Goal: Task Accomplishment & Management: Use online tool/utility

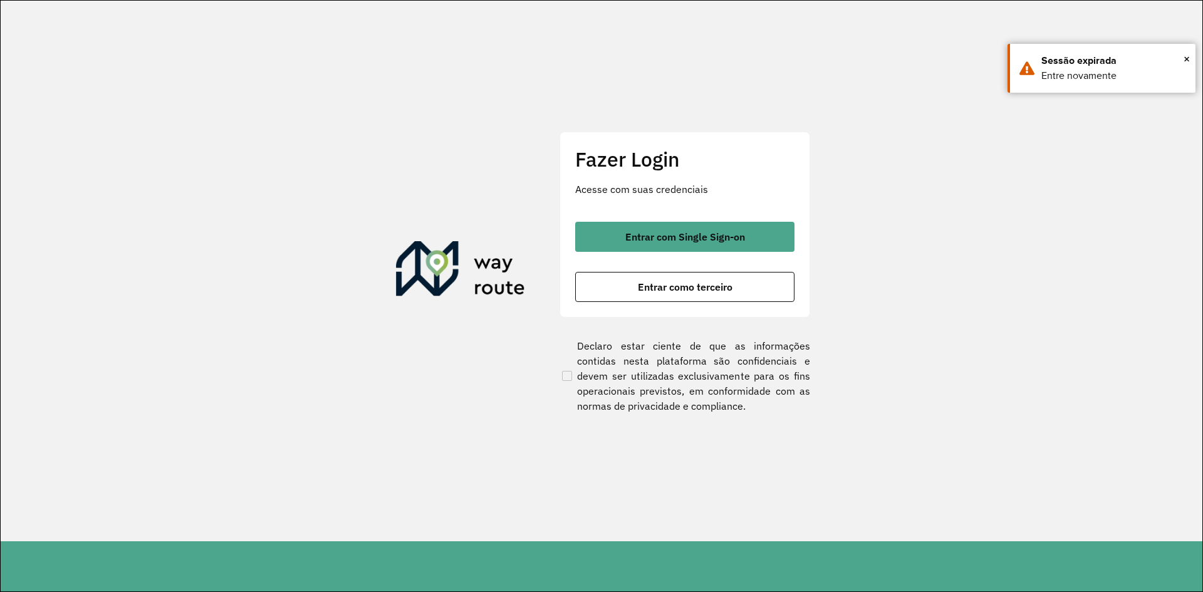
click at [757, 231] on button "Entrar com Single Sign-on" at bounding box center [684, 237] width 219 height 30
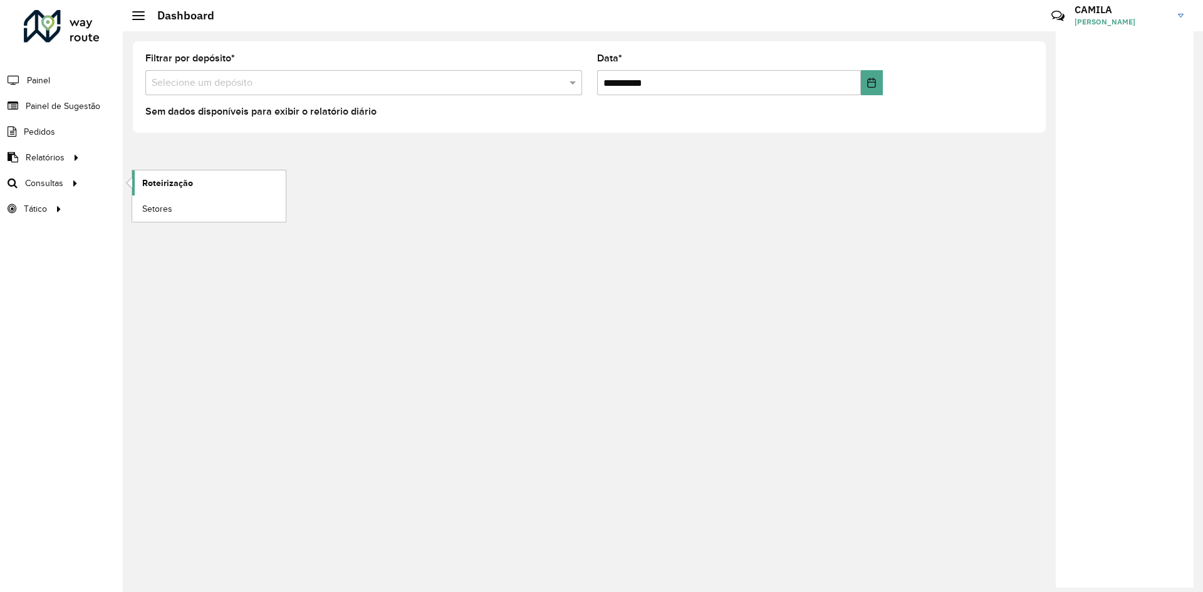
click at [165, 186] on span "Roteirização" at bounding box center [167, 183] width 51 height 13
click at [66, 108] on span "Painel de Sugestão" at bounding box center [65, 106] width 78 height 13
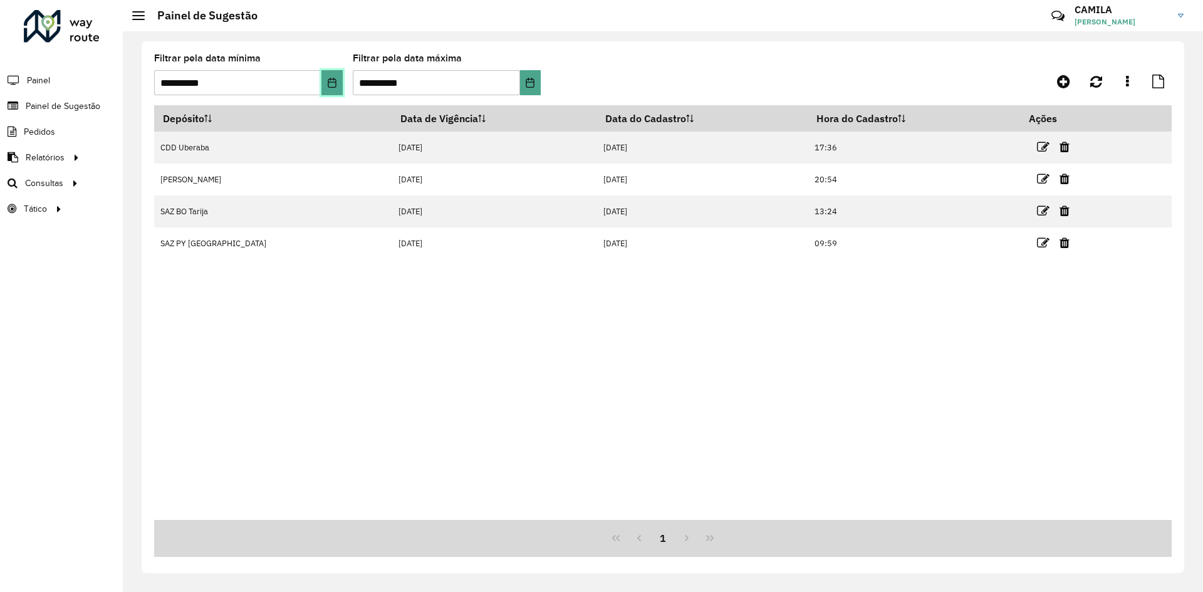
click at [338, 86] on button "Choose Date" at bounding box center [332, 82] width 21 height 25
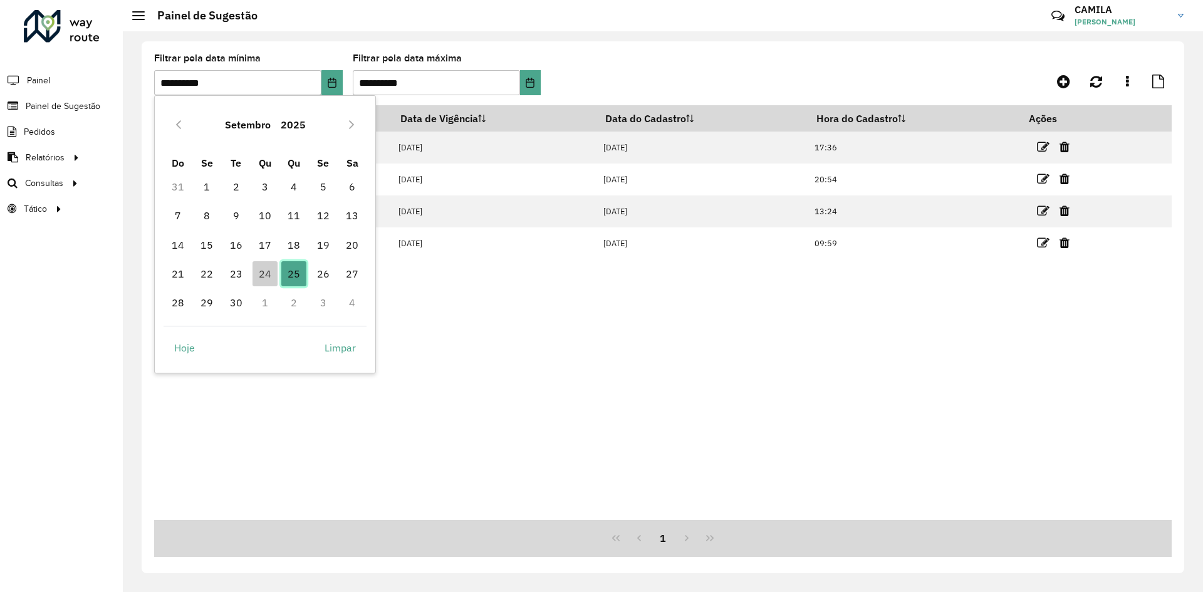
click at [300, 277] on span "25" at bounding box center [293, 273] width 25 height 25
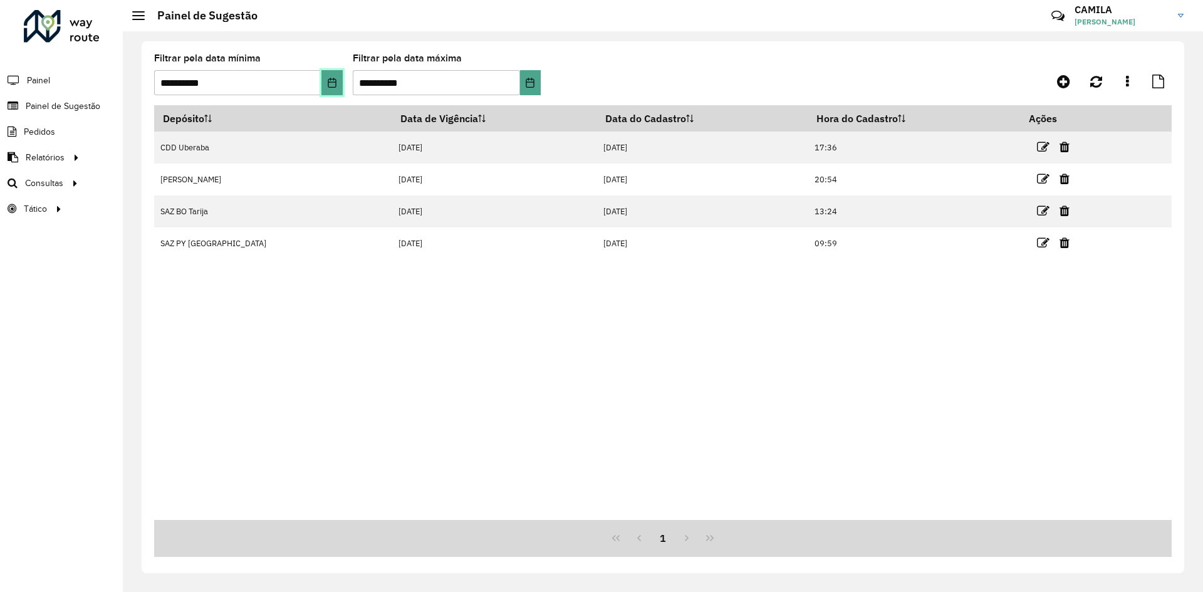
click at [332, 88] on button "Choose Date" at bounding box center [332, 82] width 21 height 25
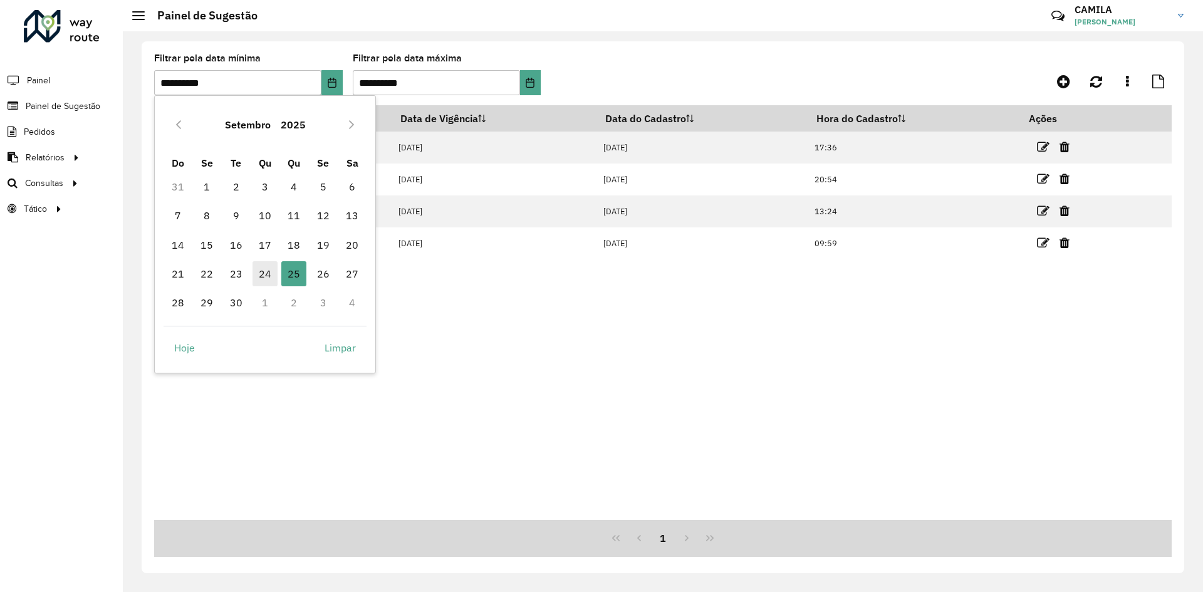
click at [266, 272] on span "24" at bounding box center [265, 273] width 25 height 25
type input "**********"
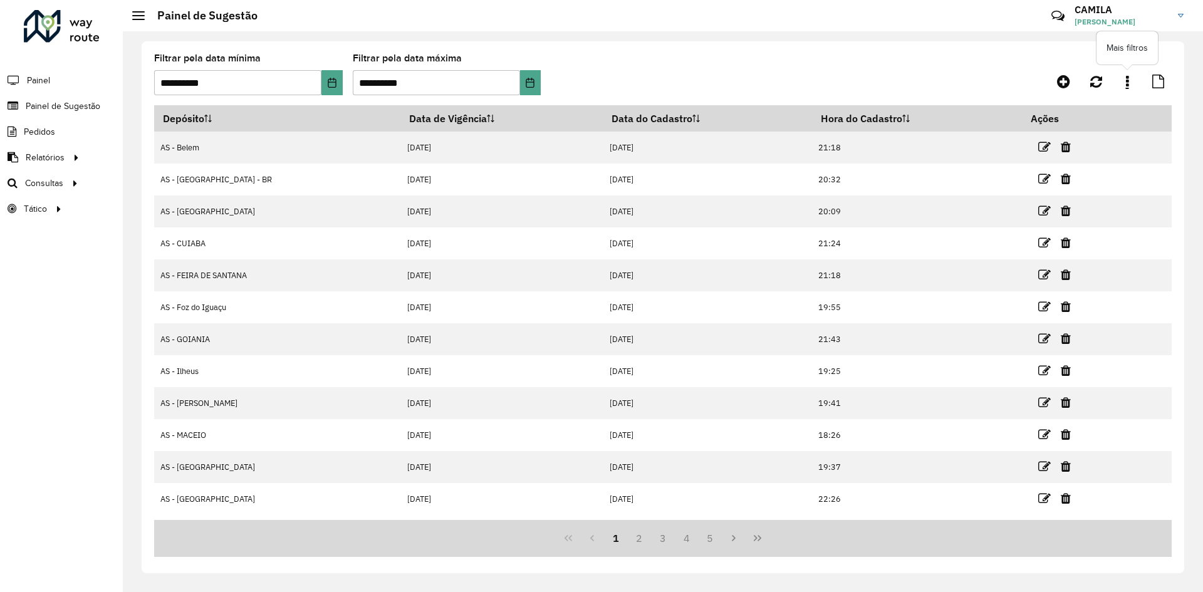
click at [1127, 83] on icon at bounding box center [1127, 82] width 3 height 14
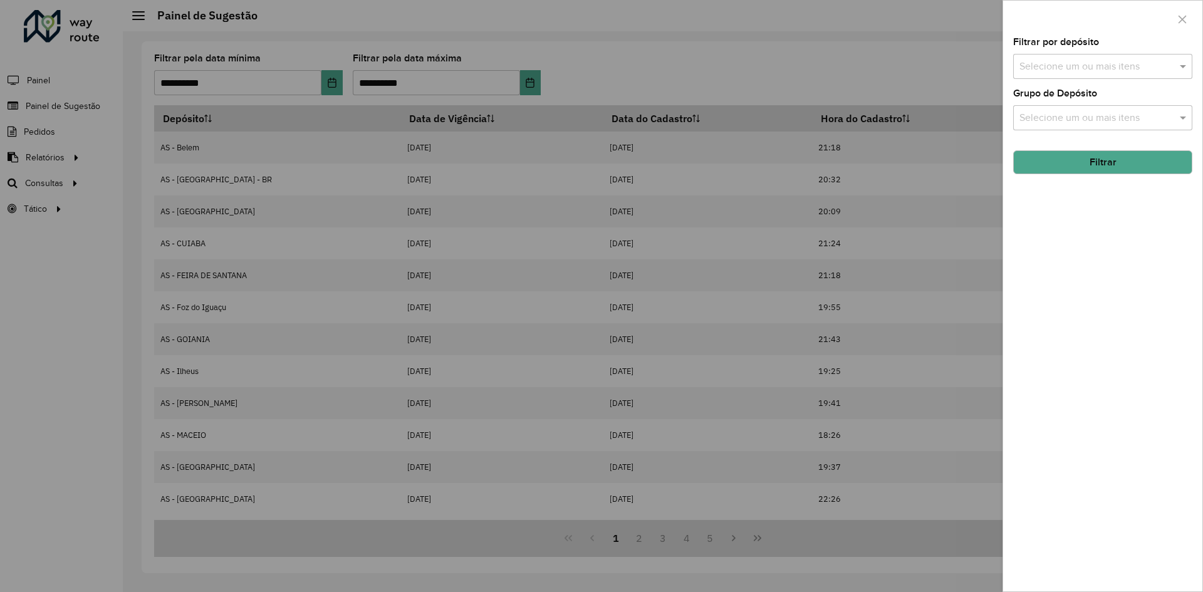
click at [1091, 55] on div "Selecione um ou mais itens" at bounding box center [1103, 66] width 179 height 25
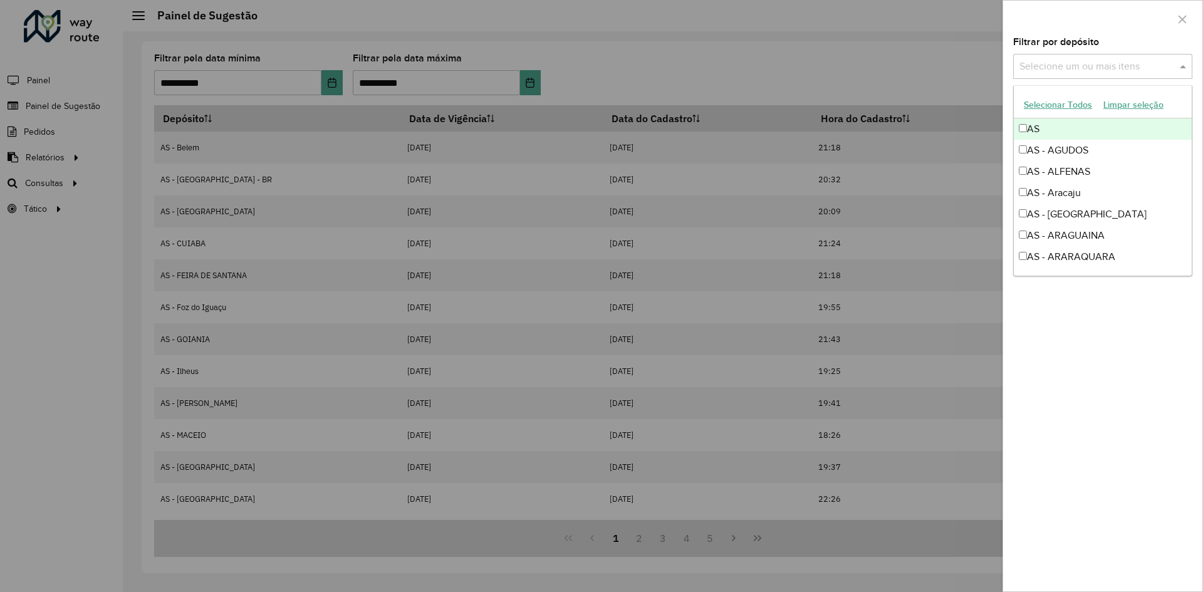
click at [1091, 62] on input "text" at bounding box center [1097, 67] width 160 height 15
type input "******"
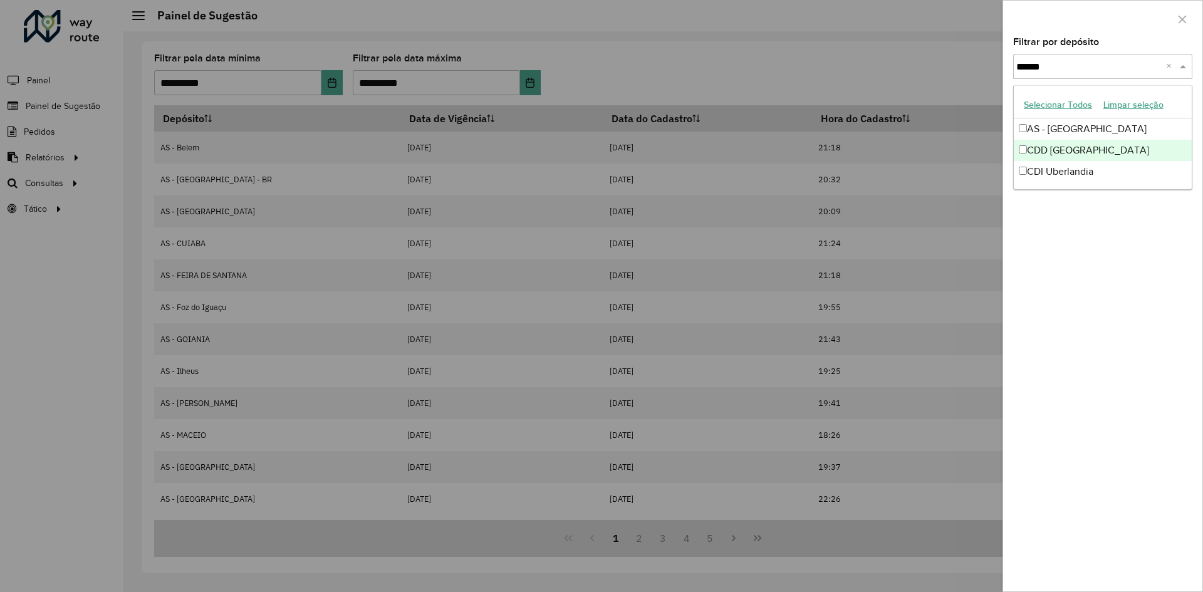
click at [1064, 157] on div "CDD [GEOGRAPHIC_DATA]" at bounding box center [1103, 150] width 178 height 21
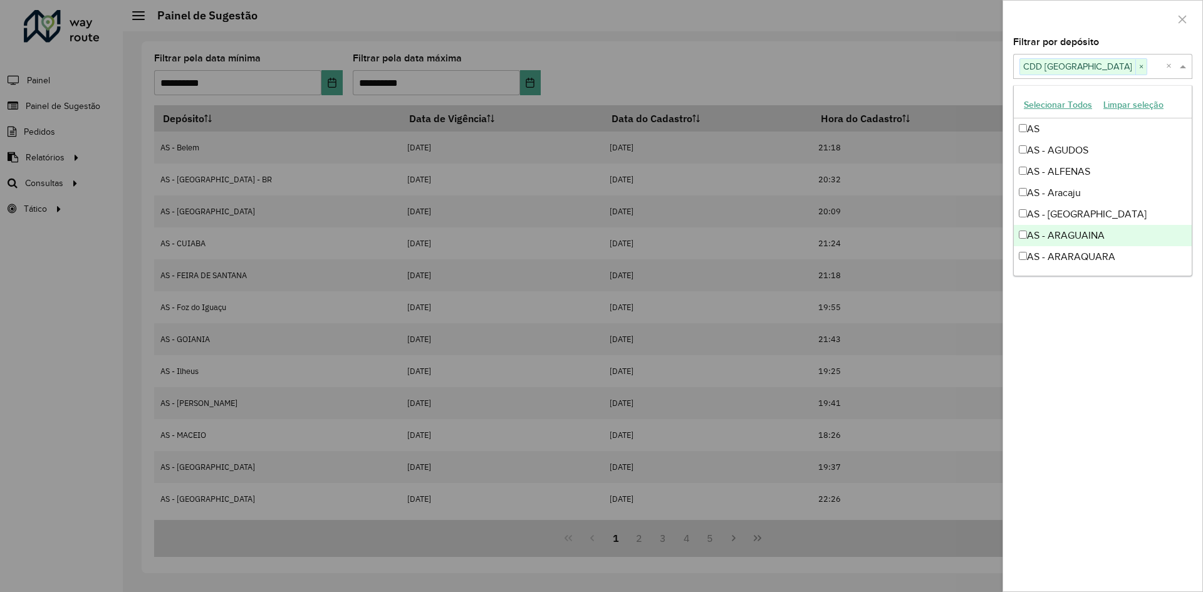
click at [1117, 437] on div "Filtrar por depósito Selecione um ou mais itens CDD Uberlandia × × Grupo de Dep…" at bounding box center [1103, 315] width 199 height 554
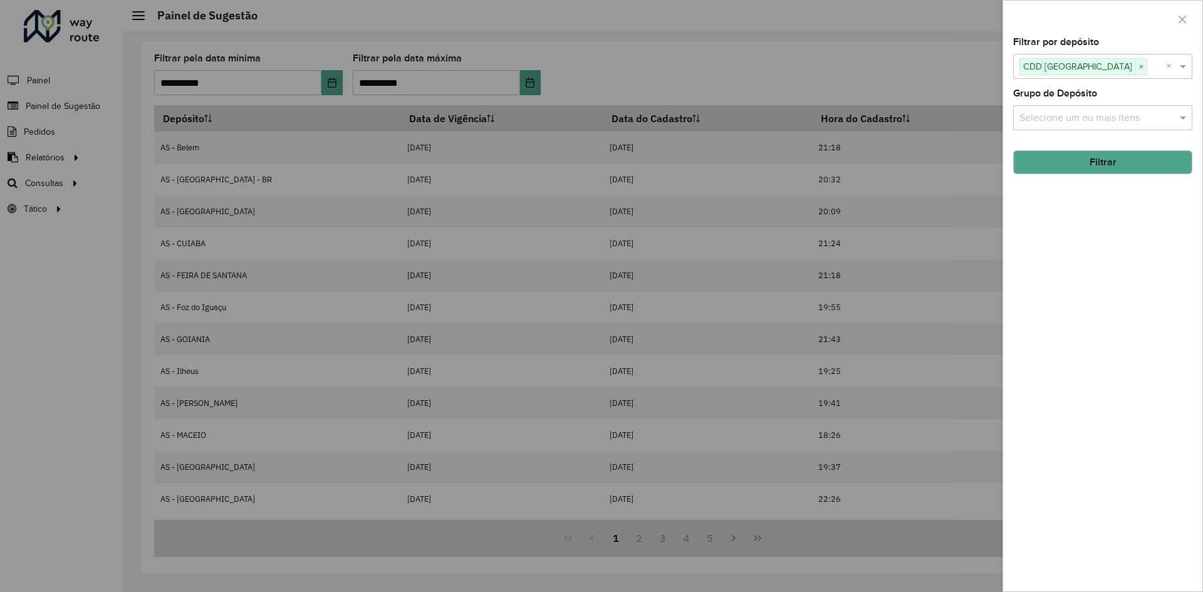
click at [1116, 165] on button "Filtrar" at bounding box center [1103, 162] width 179 height 24
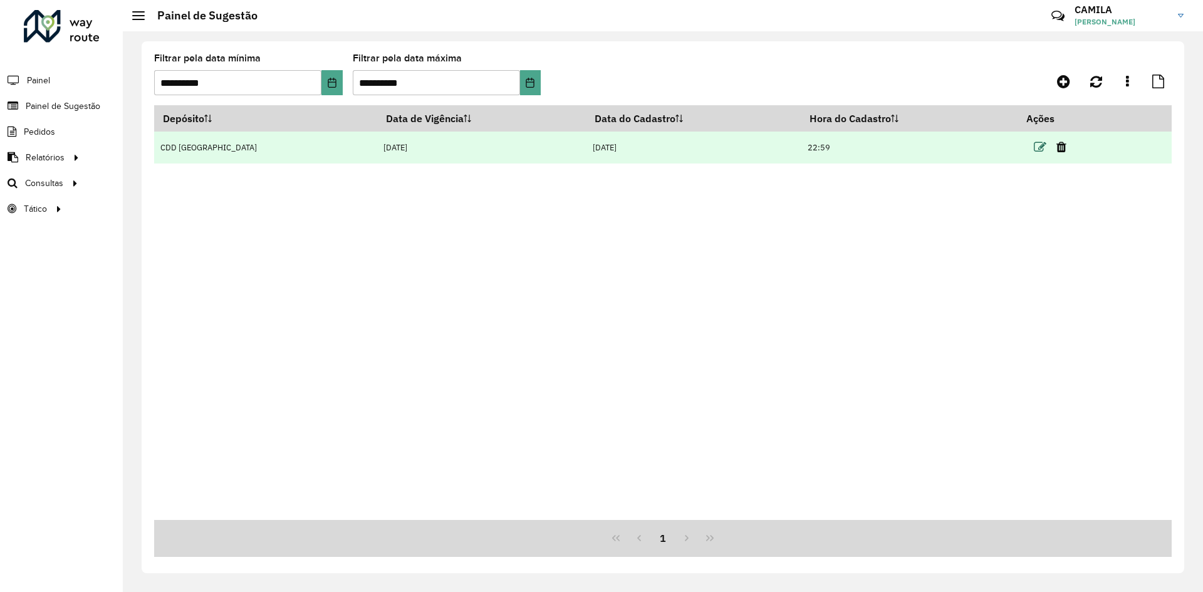
click at [1034, 149] on icon at bounding box center [1040, 147] width 13 height 13
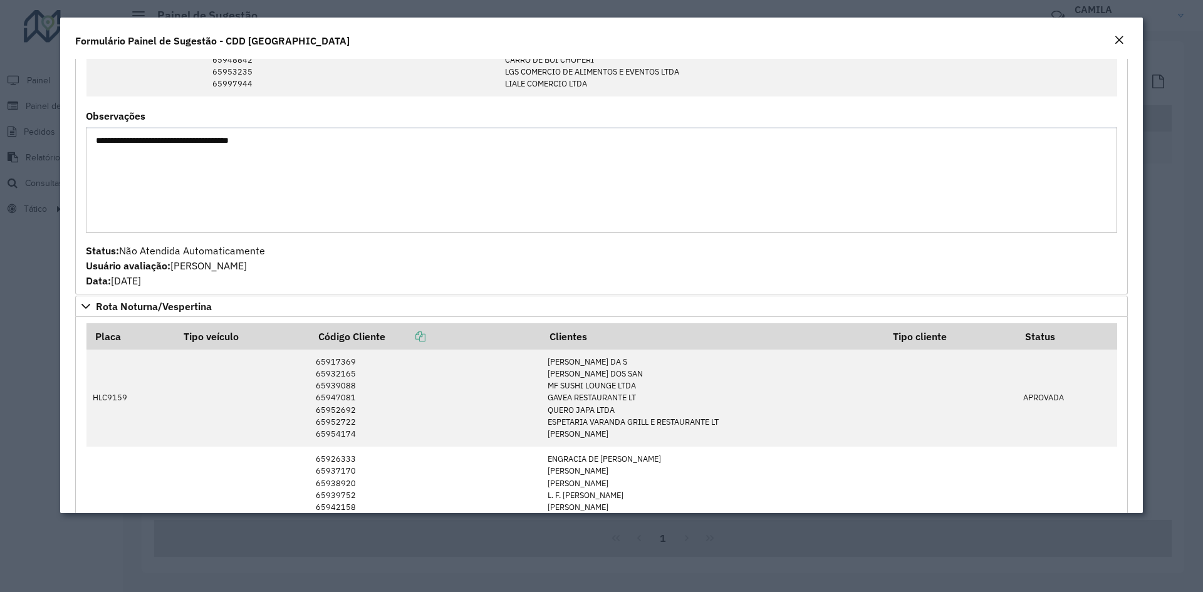
scroll to position [878, 0]
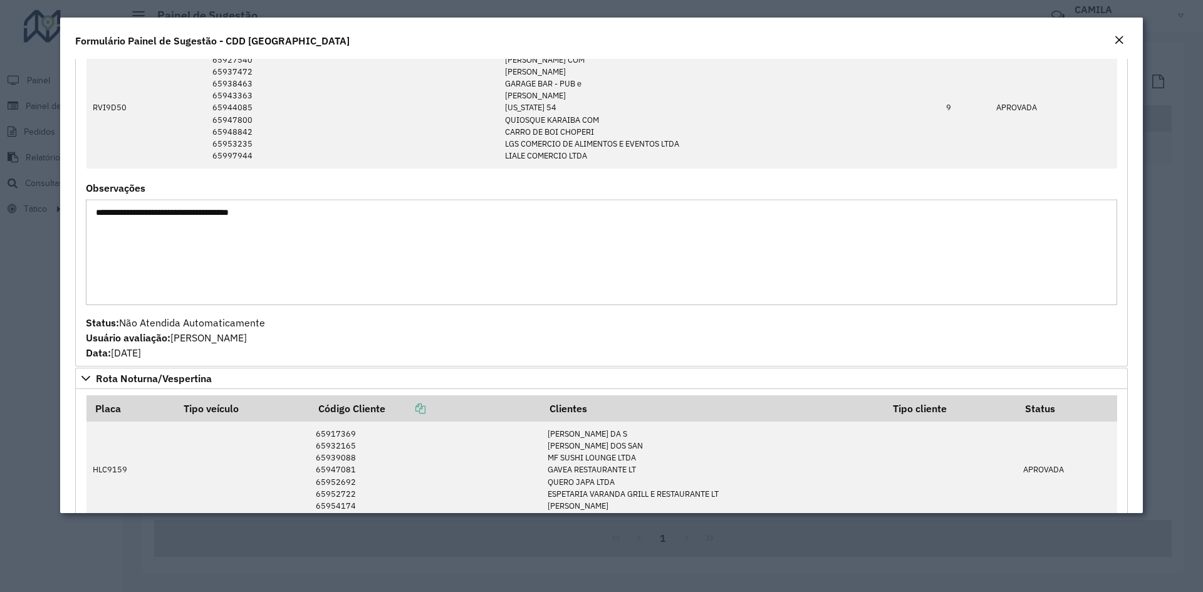
click at [1114, 38] on button "Close" at bounding box center [1120, 41] width 18 height 16
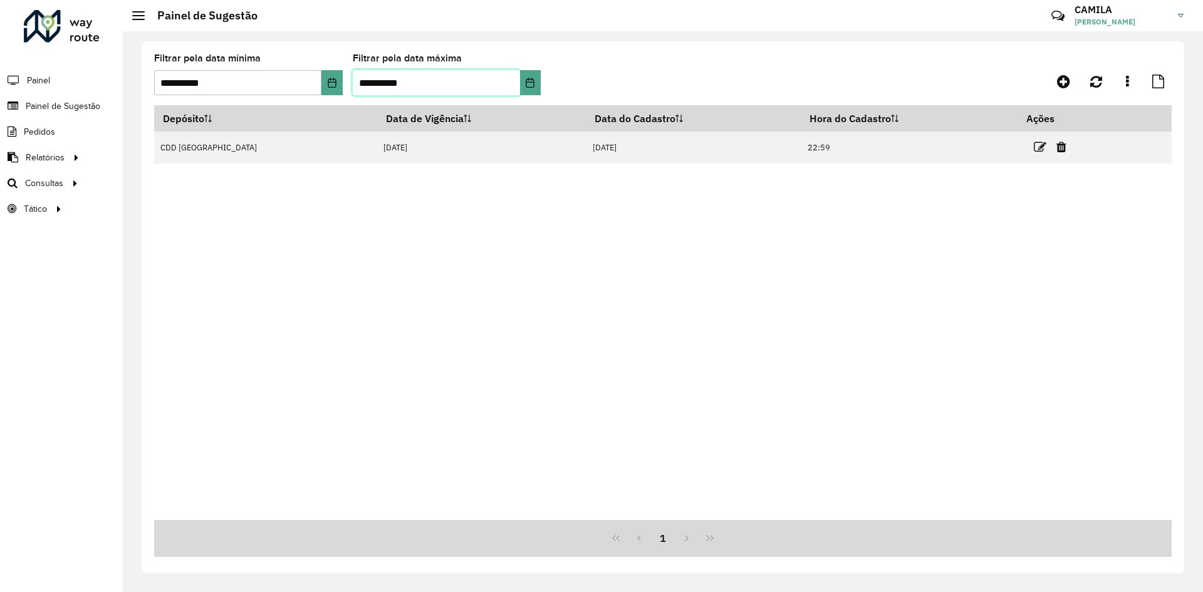
click at [414, 89] on input "**********" at bounding box center [436, 82] width 167 height 25
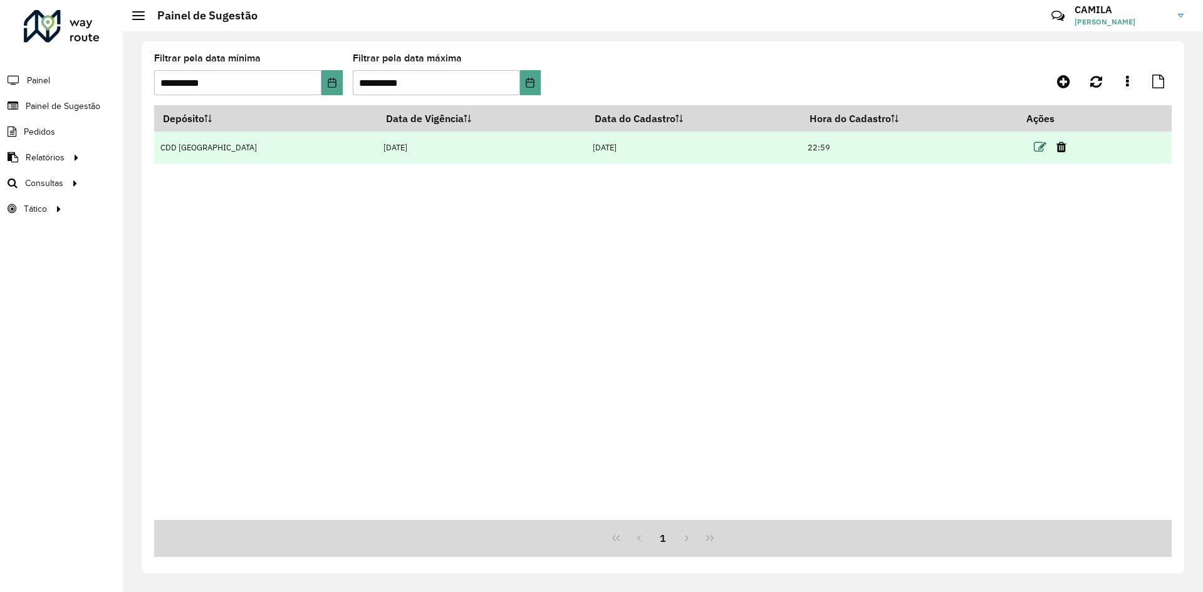
click at [1034, 150] on icon at bounding box center [1040, 147] width 13 height 13
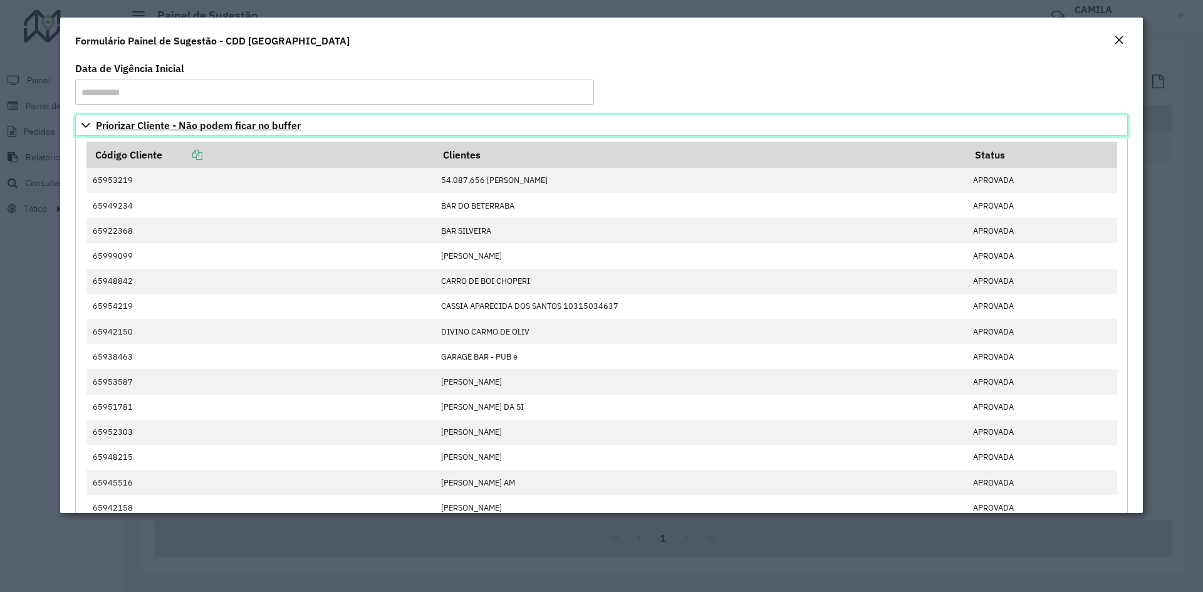
click at [86, 128] on icon at bounding box center [86, 125] width 10 height 10
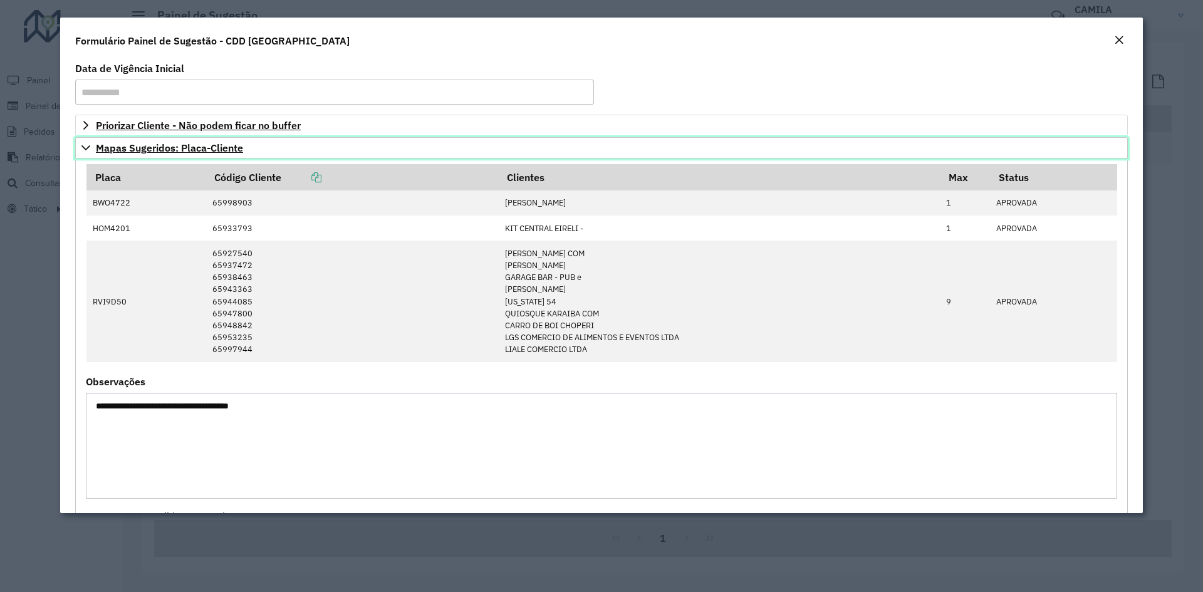
click at [86, 142] on link "Mapas Sugeridos: Placa-Cliente" at bounding box center [601, 147] width 1053 height 21
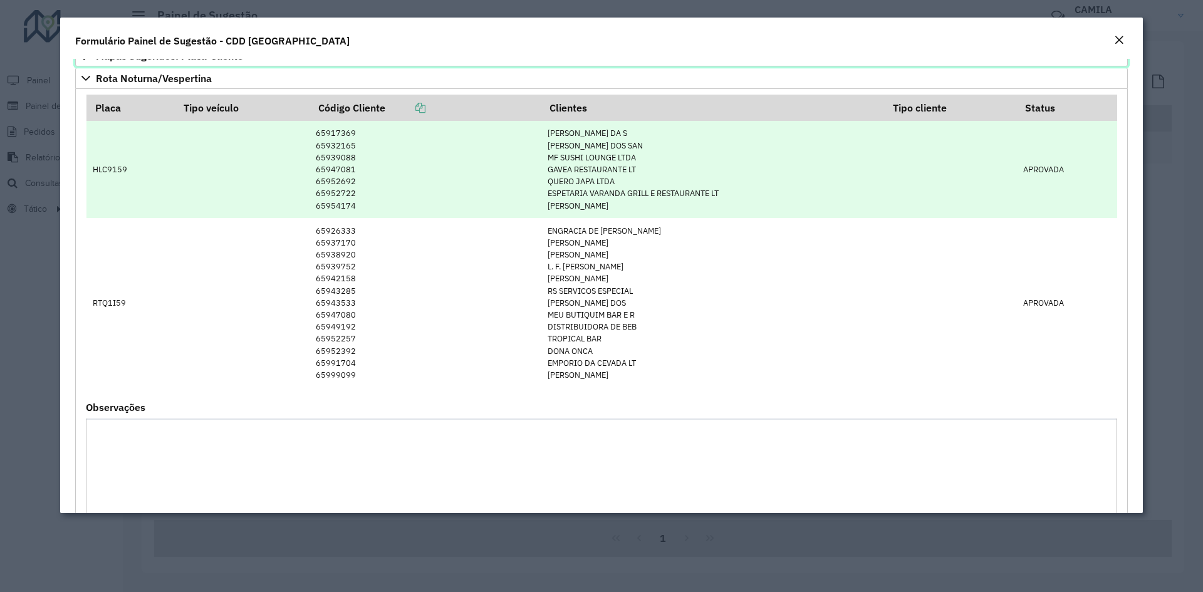
scroll to position [251, 0]
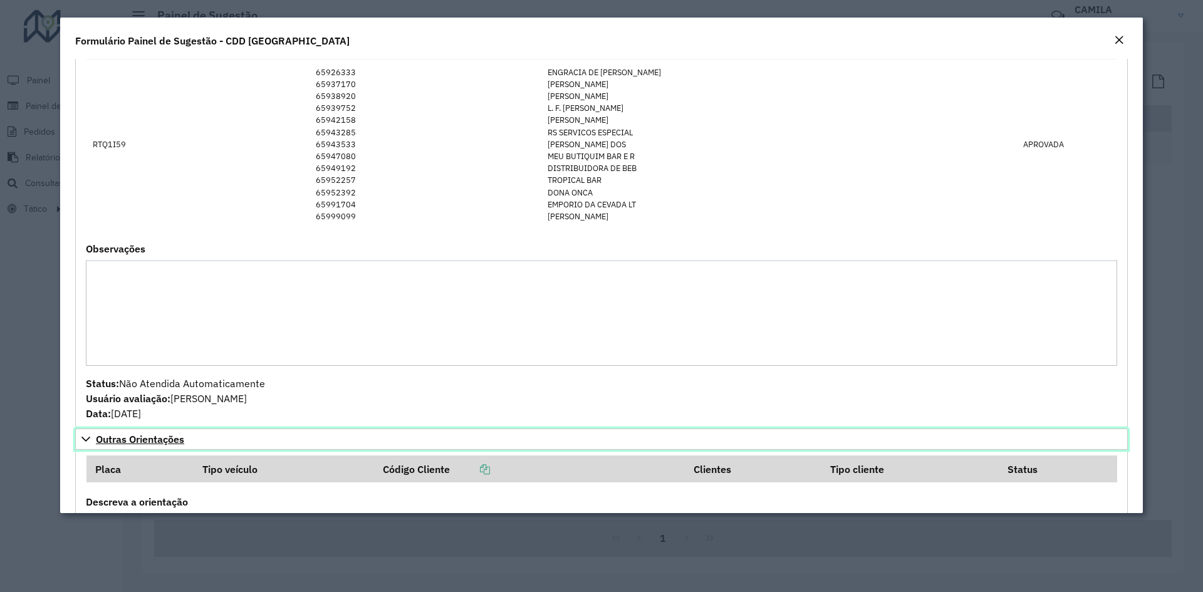
click at [102, 443] on span "Outras Orientações" at bounding box center [140, 439] width 88 height 10
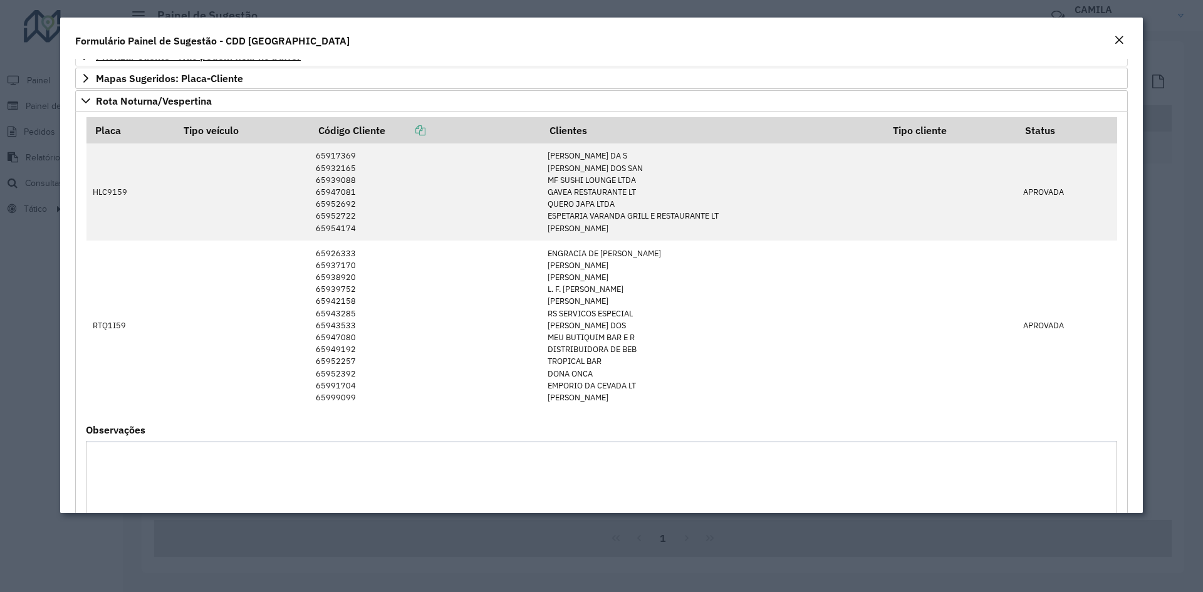
scroll to position [16, 0]
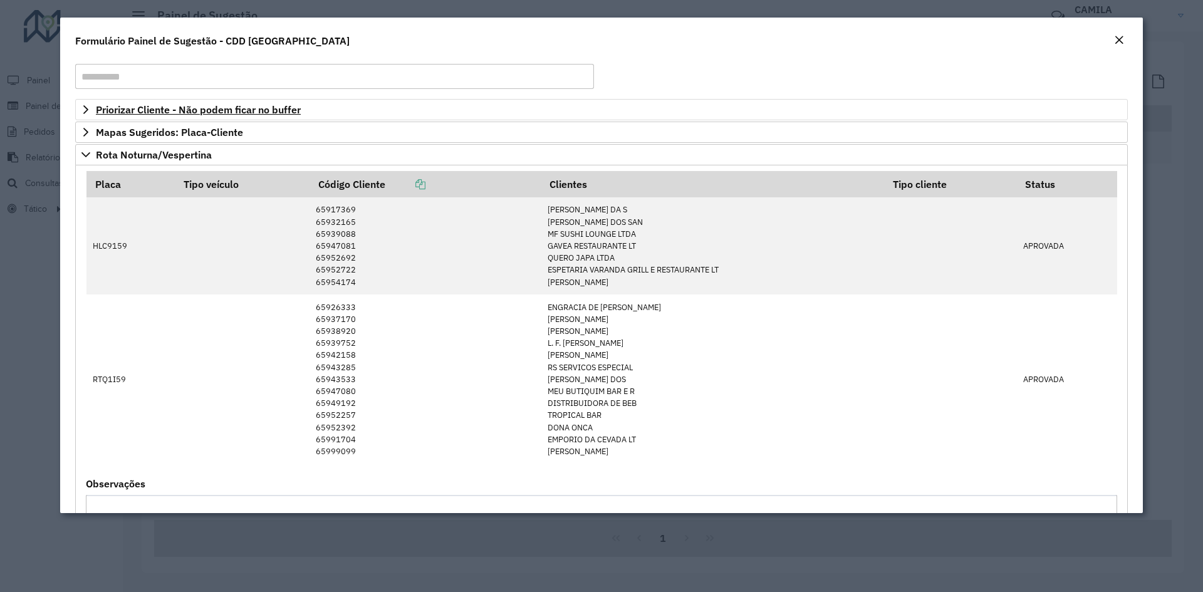
click at [1124, 42] on em "Close" at bounding box center [1119, 40] width 10 height 10
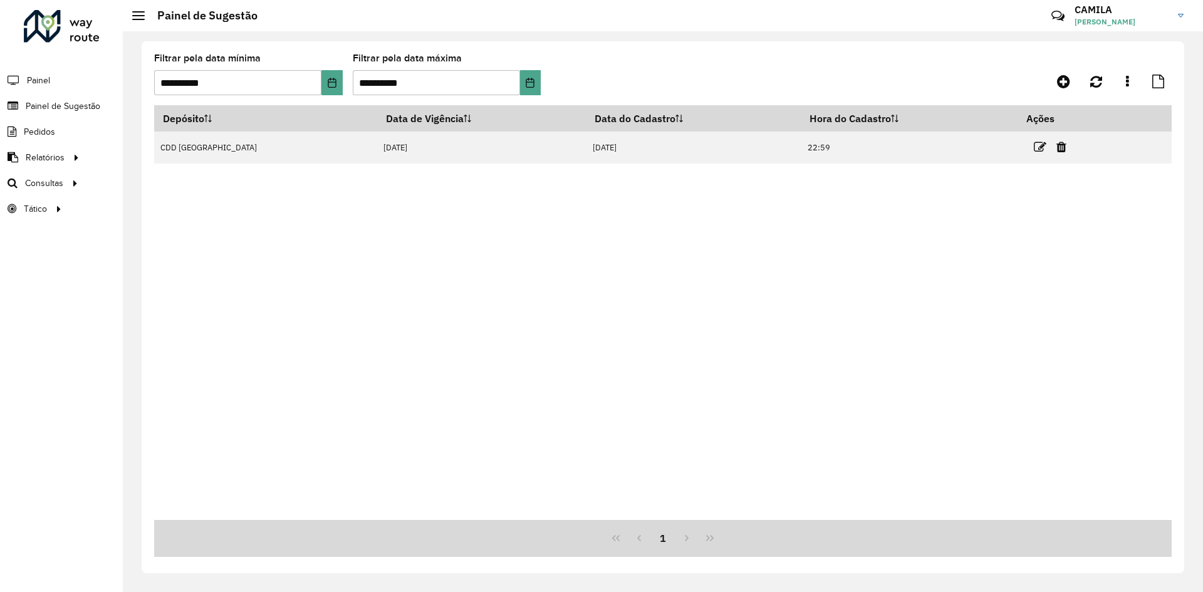
click at [569, 213] on div "Depósito Data de Vigência Data do Cadastro Hora do Cadastro Ações CDD [GEOGRAPH…" at bounding box center [663, 312] width 1018 height 415
